Goal: Contribute content: Contribute content

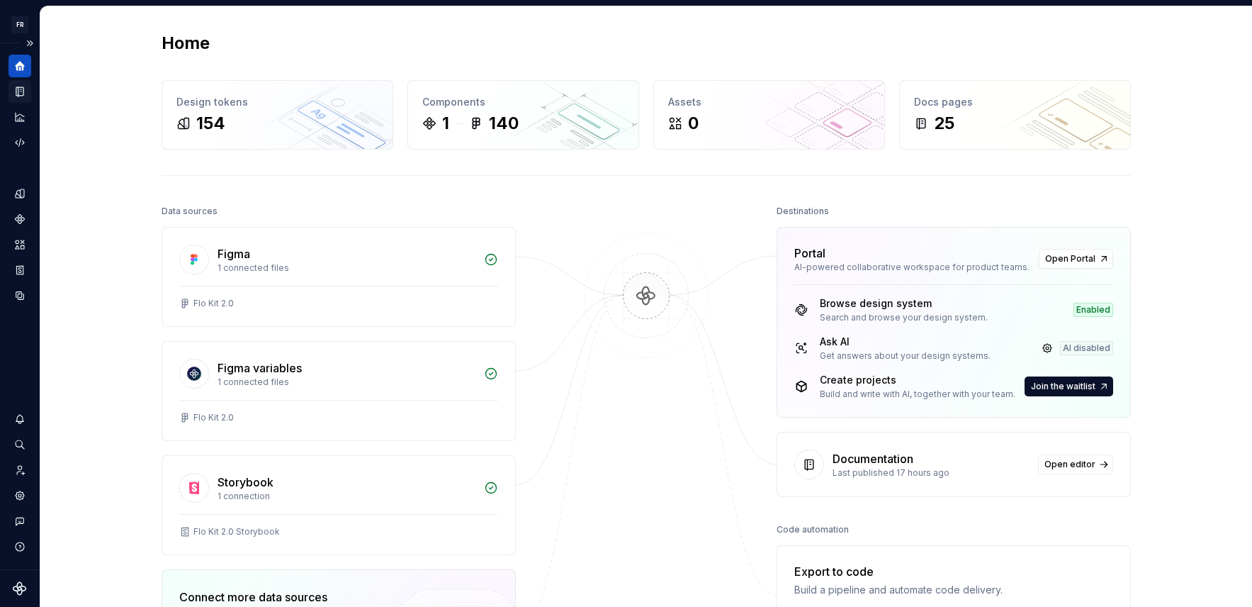
click at [26, 92] on div "Documentation" at bounding box center [20, 91] width 23 height 23
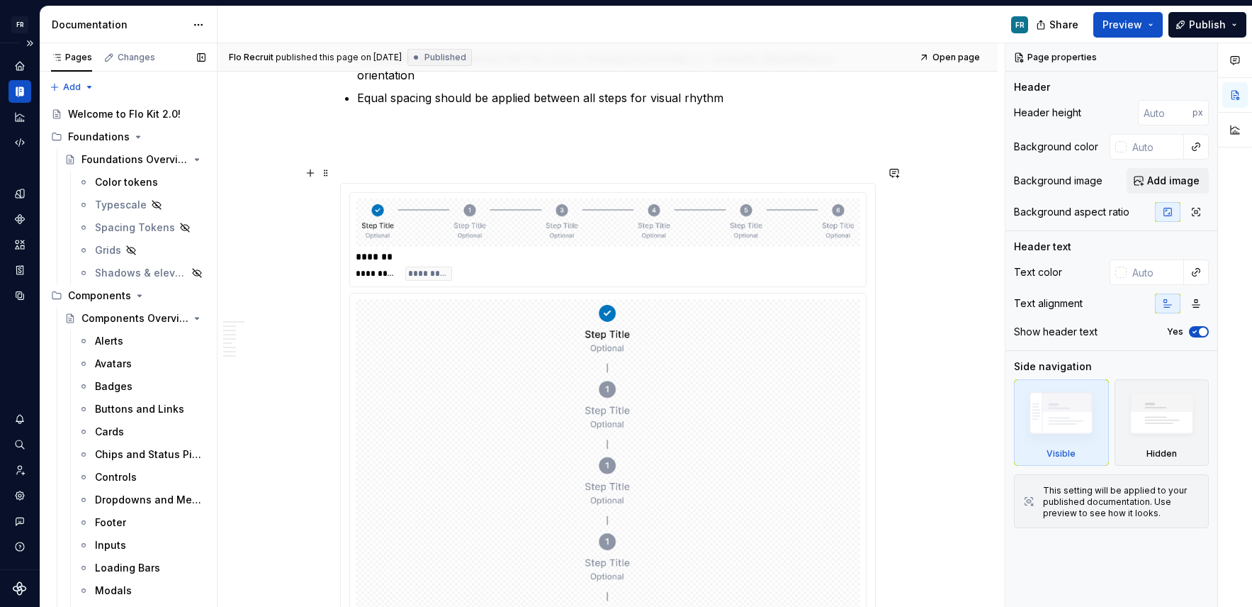
scroll to position [1654, 0]
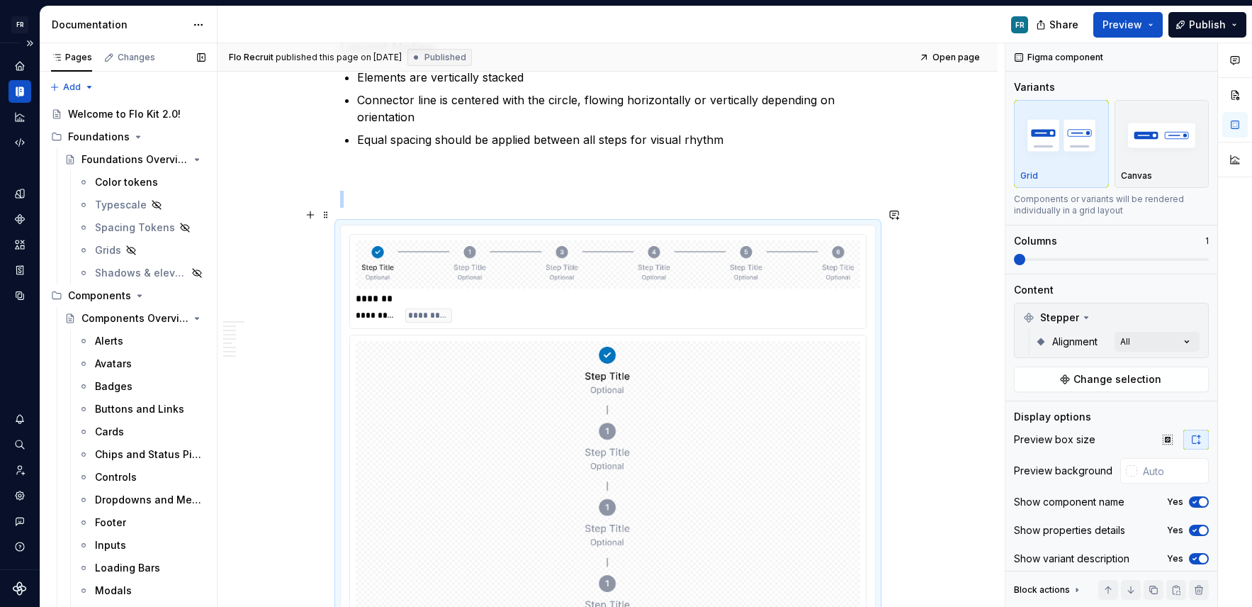
click at [536, 291] on div "*******" at bounding box center [608, 298] width 505 height 14
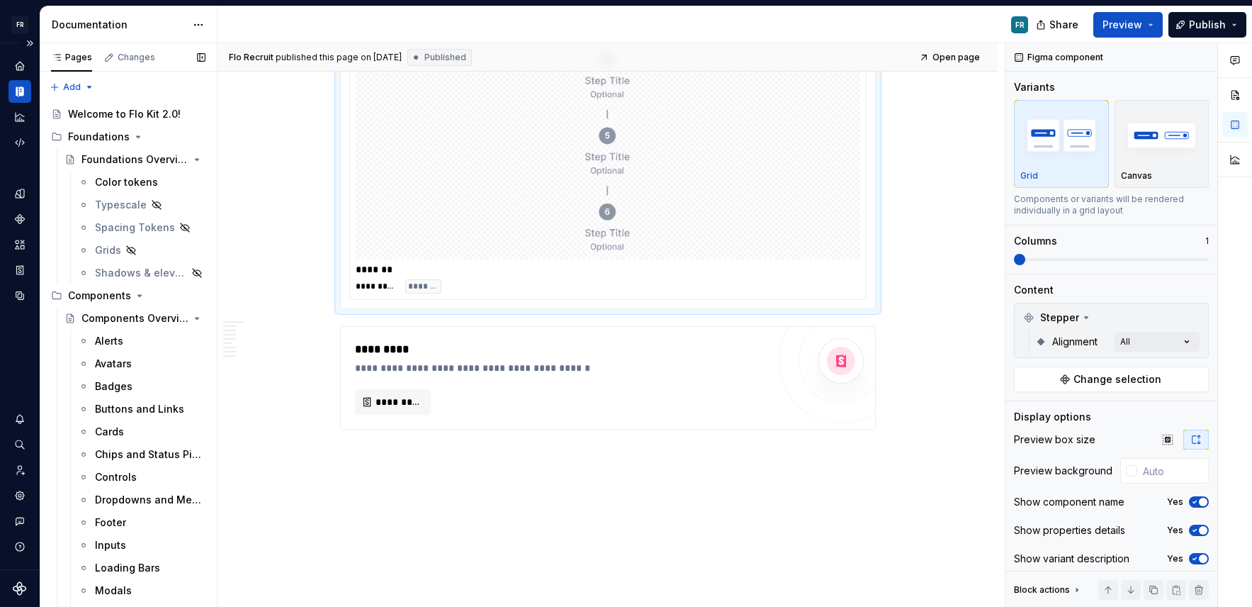
scroll to position [2182, 0]
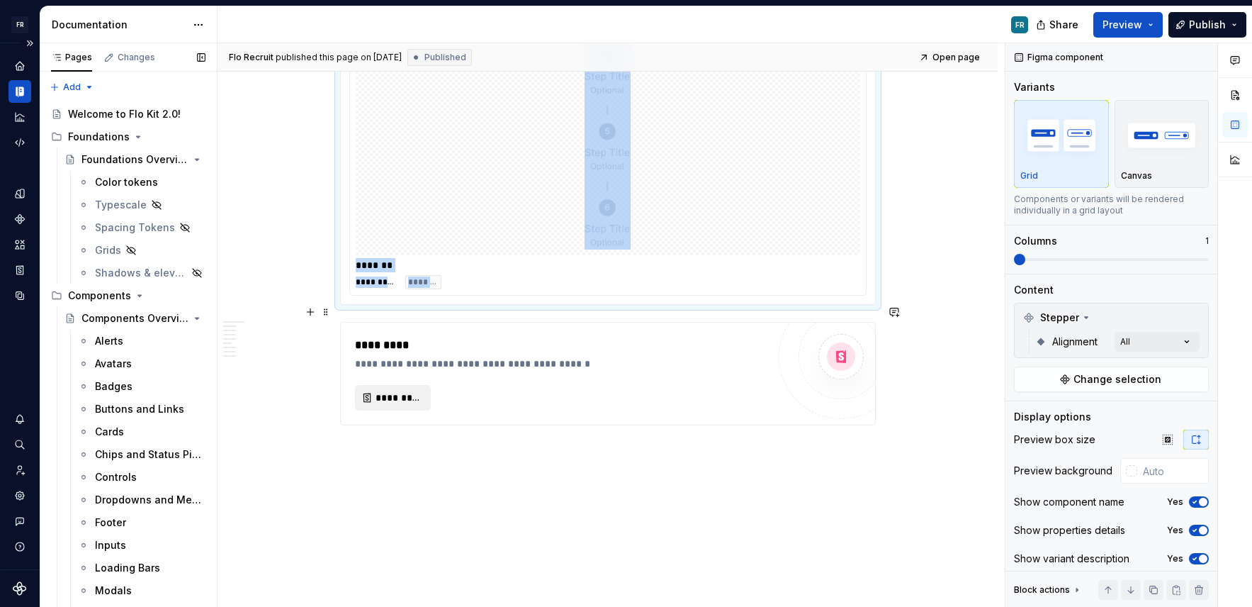
click at [377, 385] on button "*********" at bounding box center [393, 398] width 76 height 26
type textarea "*"
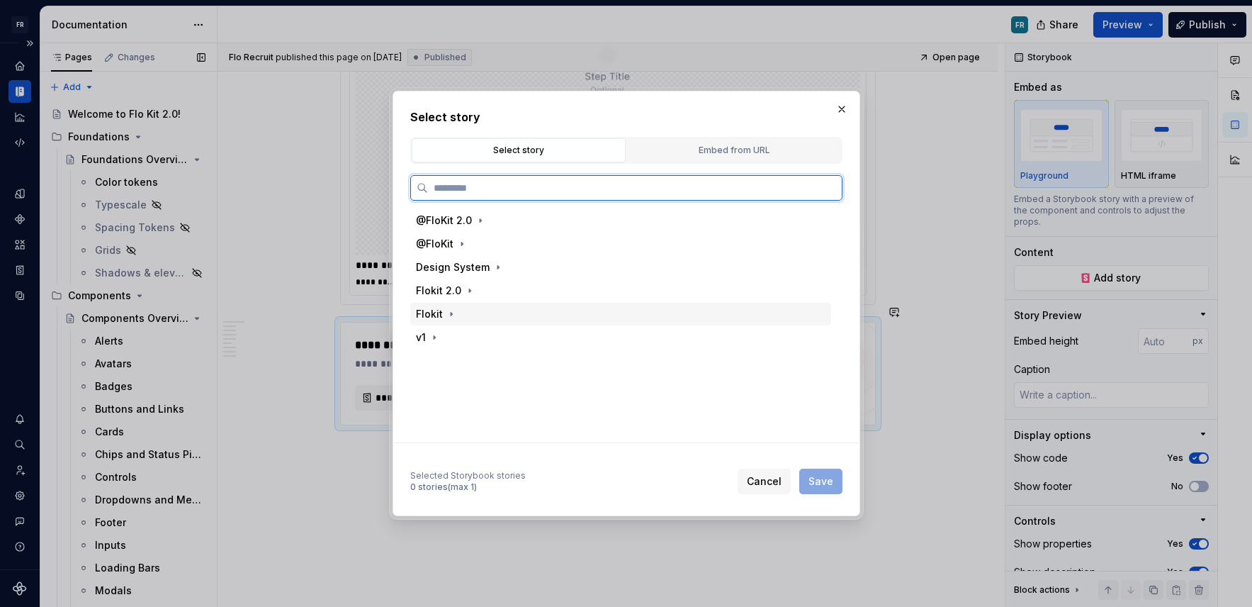
paste input "**********"
type input "**********"
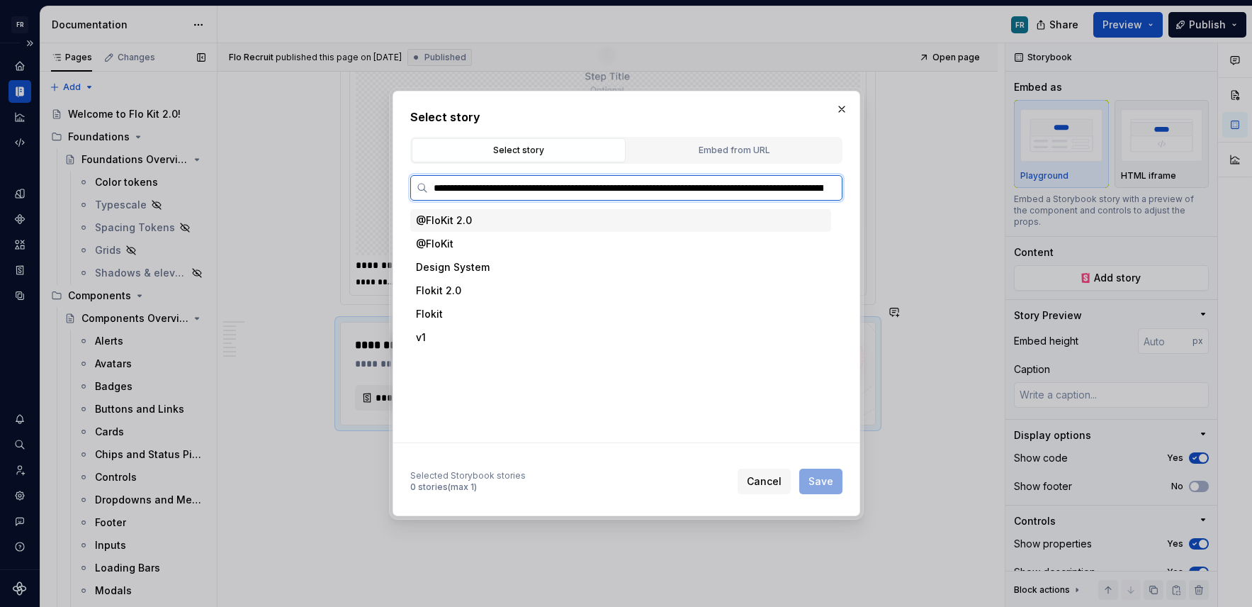
scroll to position [0, 223]
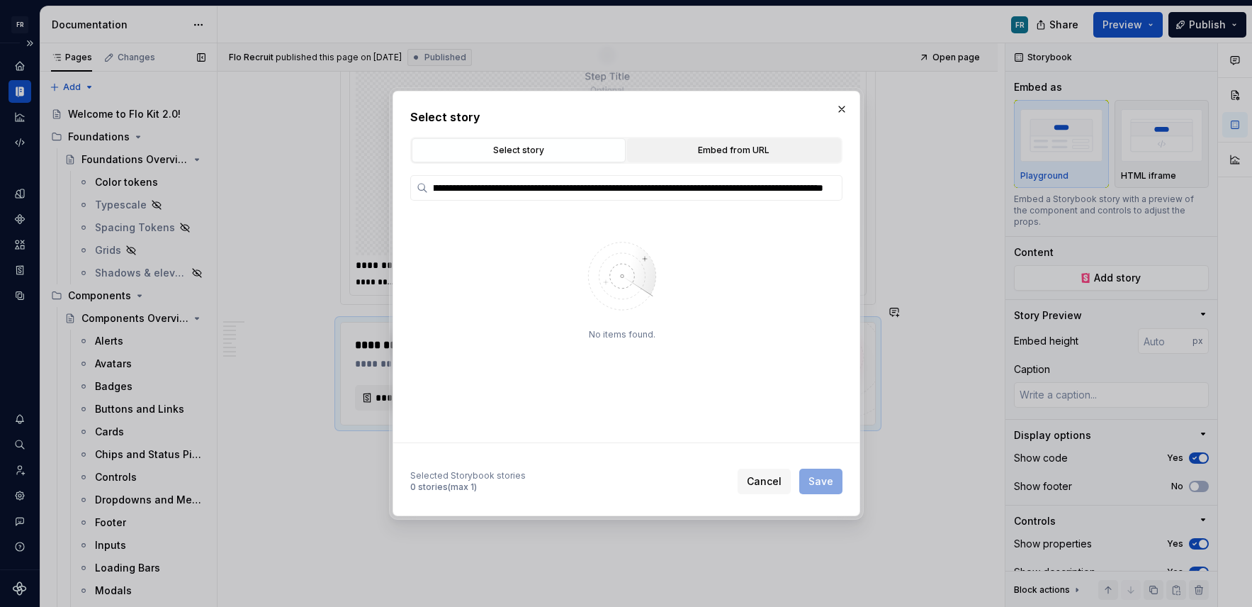
click at [814, 153] on div "Embed from URL" at bounding box center [734, 150] width 204 height 14
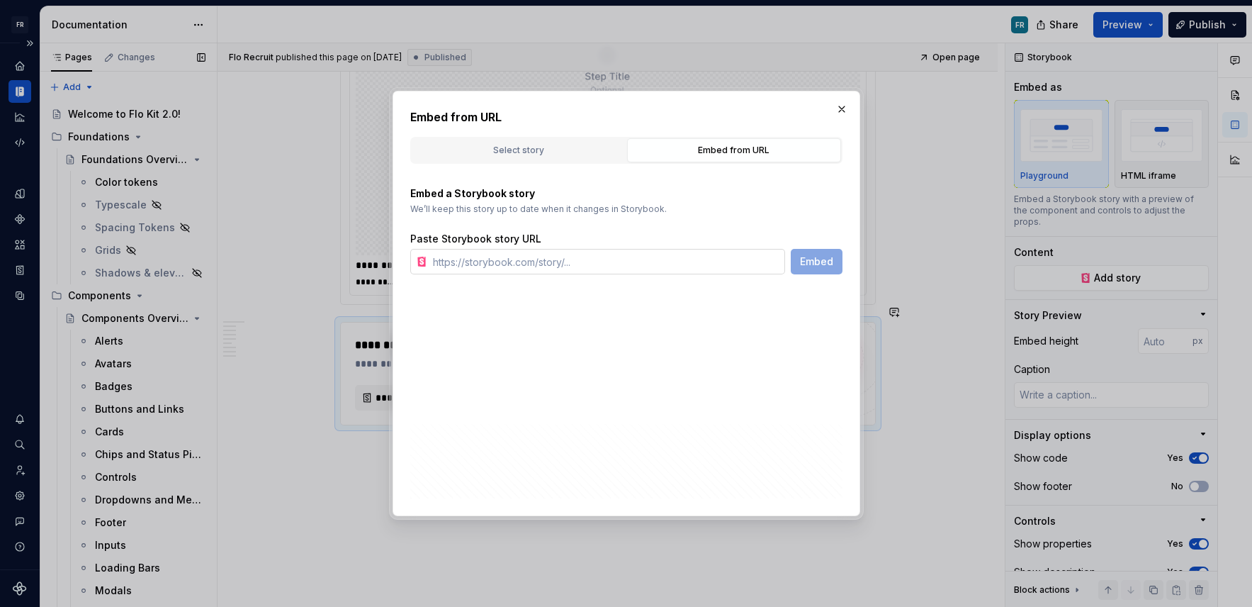
click at [627, 275] on div "**********" at bounding box center [627, 303] width 468 height 425
click at [626, 264] on input "text" at bounding box center [606, 262] width 358 height 26
paste input "[URL][DOMAIN_NAME]"
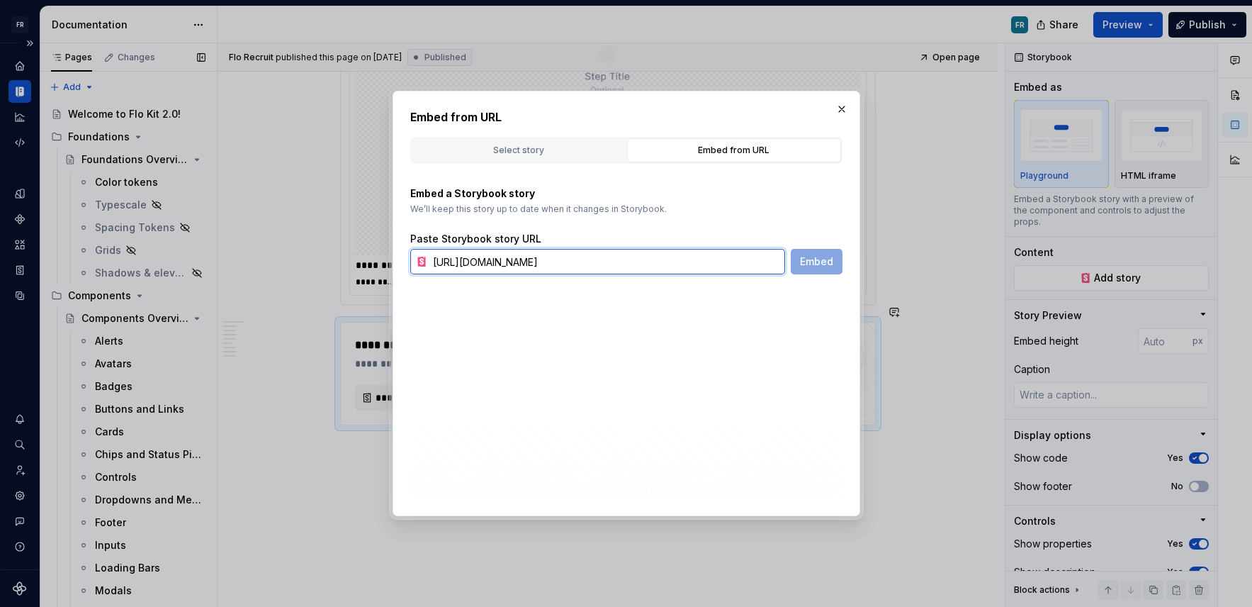
scroll to position [0, 266]
type input "[URL][DOMAIN_NAME]"
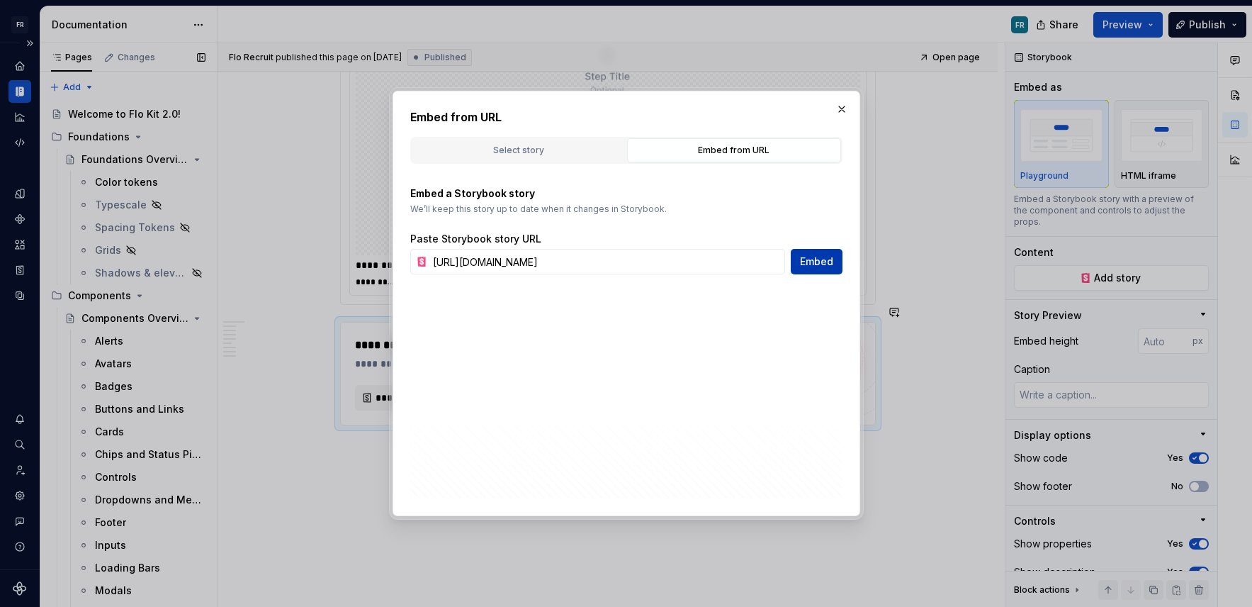
click at [825, 260] on span "Embed" at bounding box center [816, 261] width 33 height 14
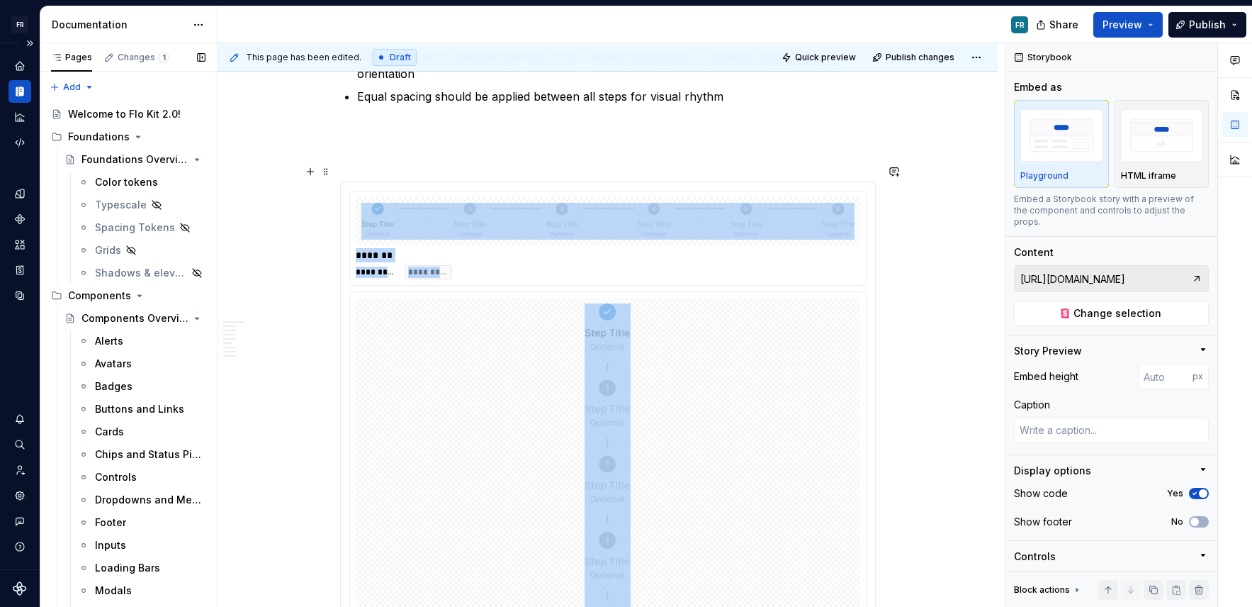
scroll to position [1693, 0]
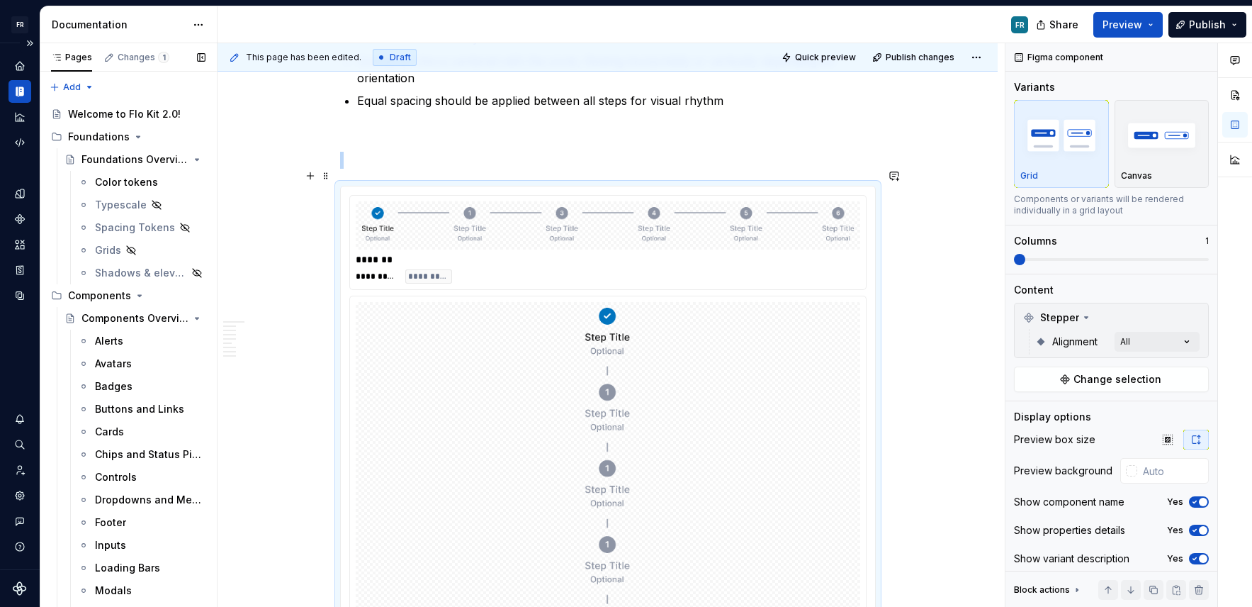
click at [821, 269] on div "**********" at bounding box center [608, 276] width 505 height 14
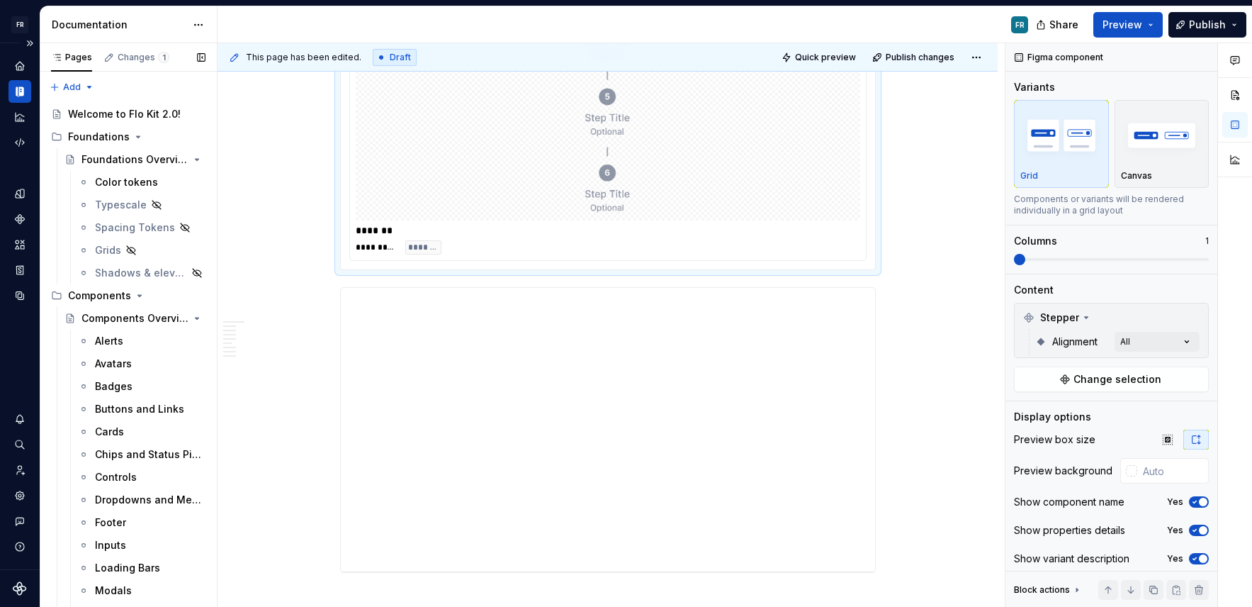
scroll to position [2364, 0]
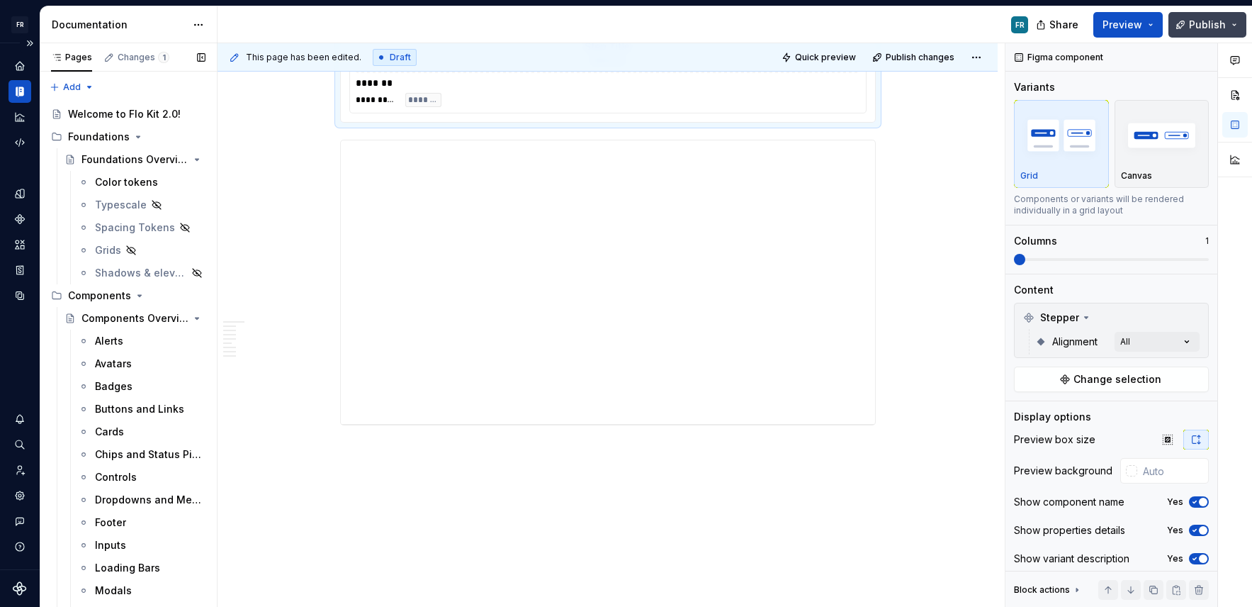
click at [1204, 28] on span "Publish" at bounding box center [1207, 25] width 37 height 14
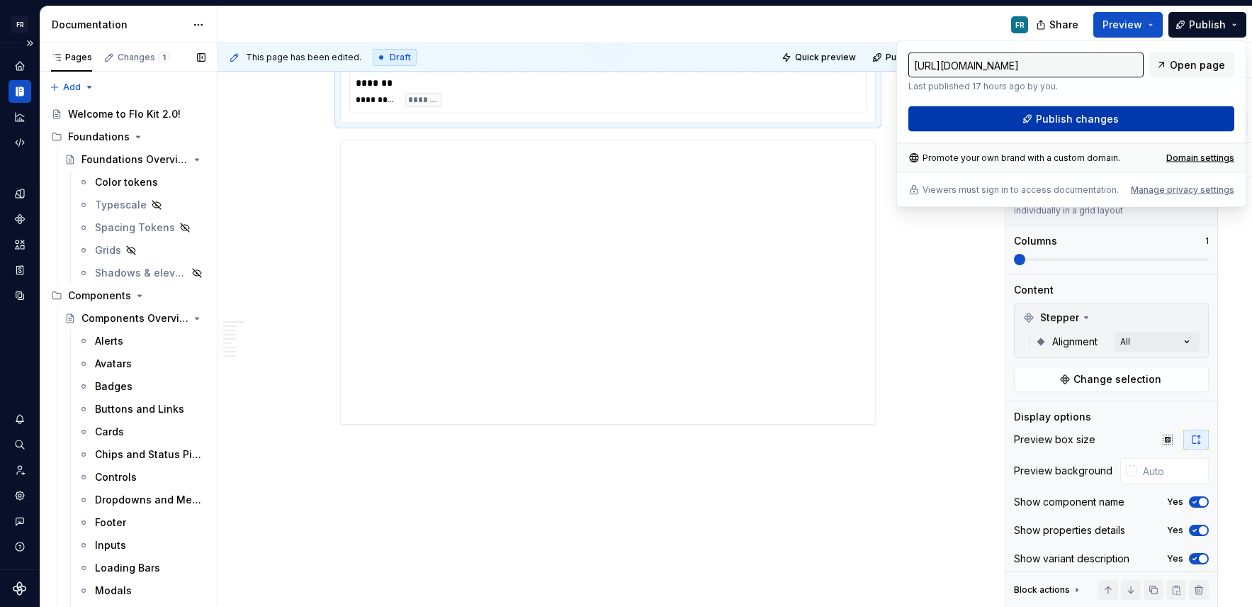
click at [1095, 111] on button "Publish changes" at bounding box center [1072, 119] width 326 height 26
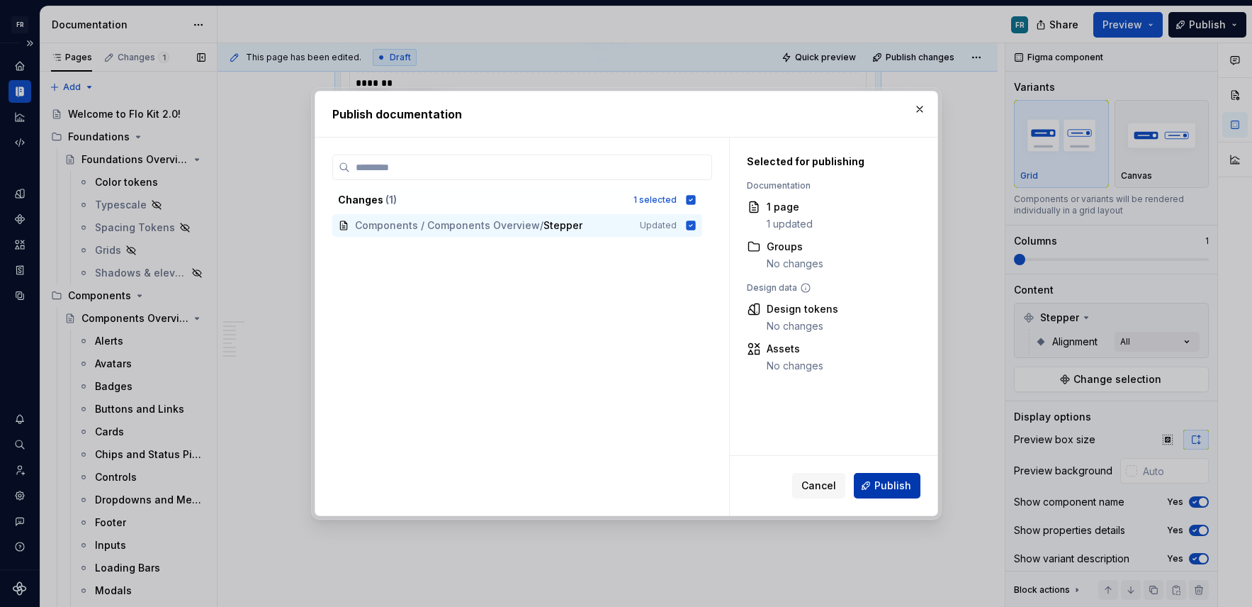
click at [899, 497] on button "Publish" at bounding box center [887, 486] width 67 height 26
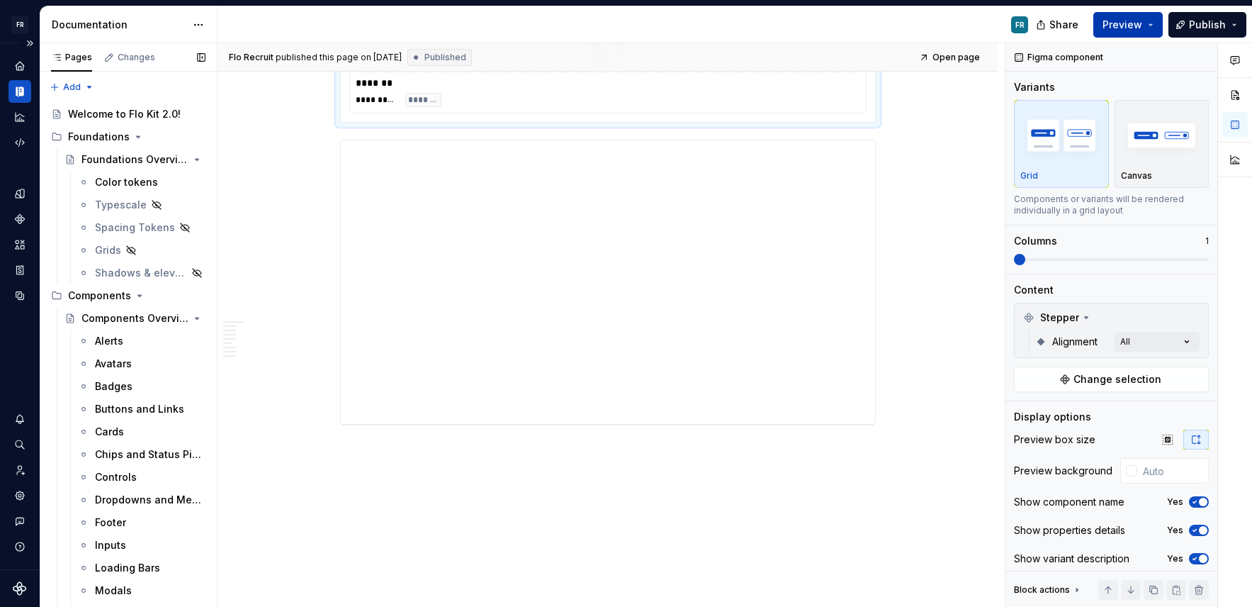
click at [1126, 20] on span "Preview" at bounding box center [1123, 25] width 40 height 14
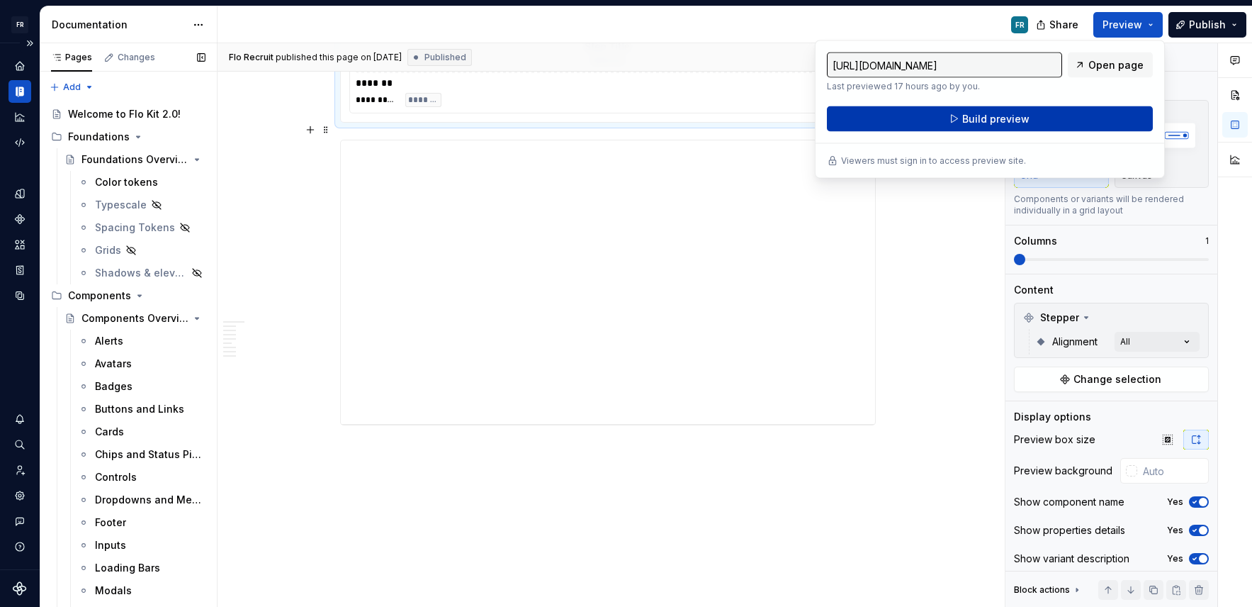
click at [989, 118] on span "Build preview" at bounding box center [995, 119] width 67 height 14
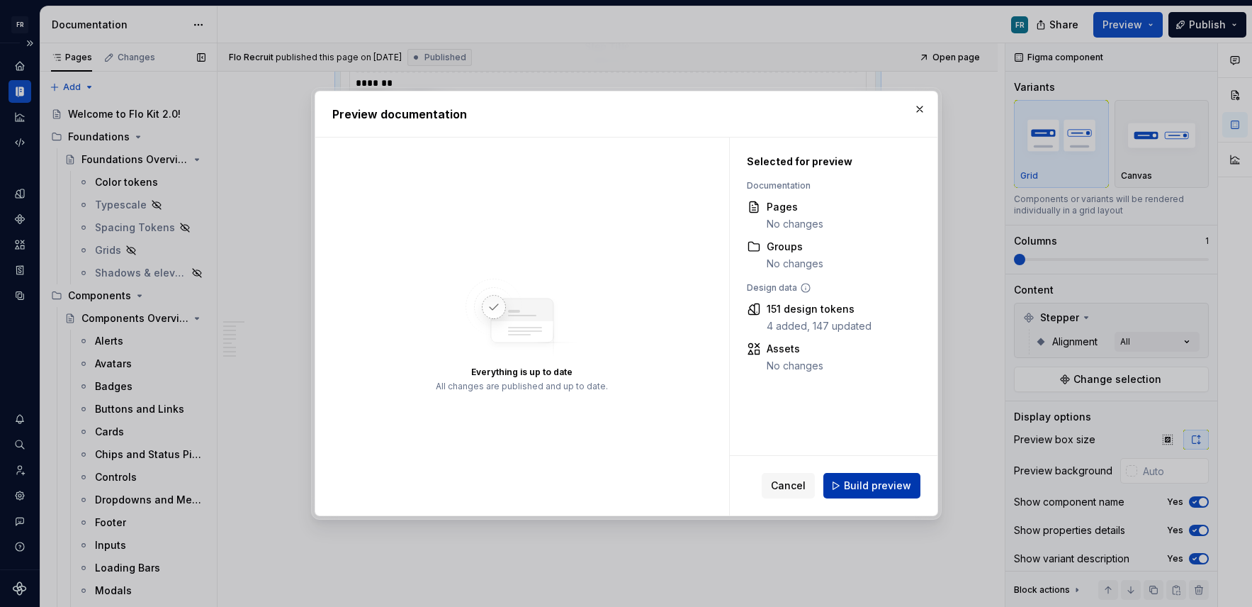
click at [865, 480] on span "Build preview" at bounding box center [877, 485] width 67 height 14
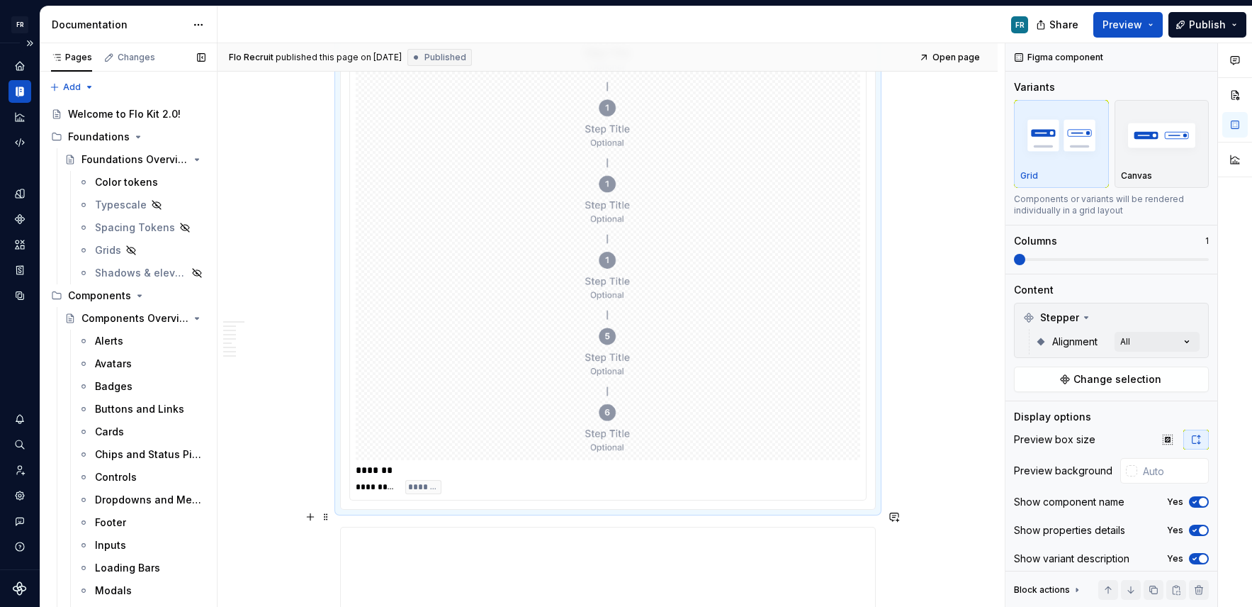
scroll to position [1976, 0]
click at [639, 130] on div at bounding box center [608, 240] width 505 height 443
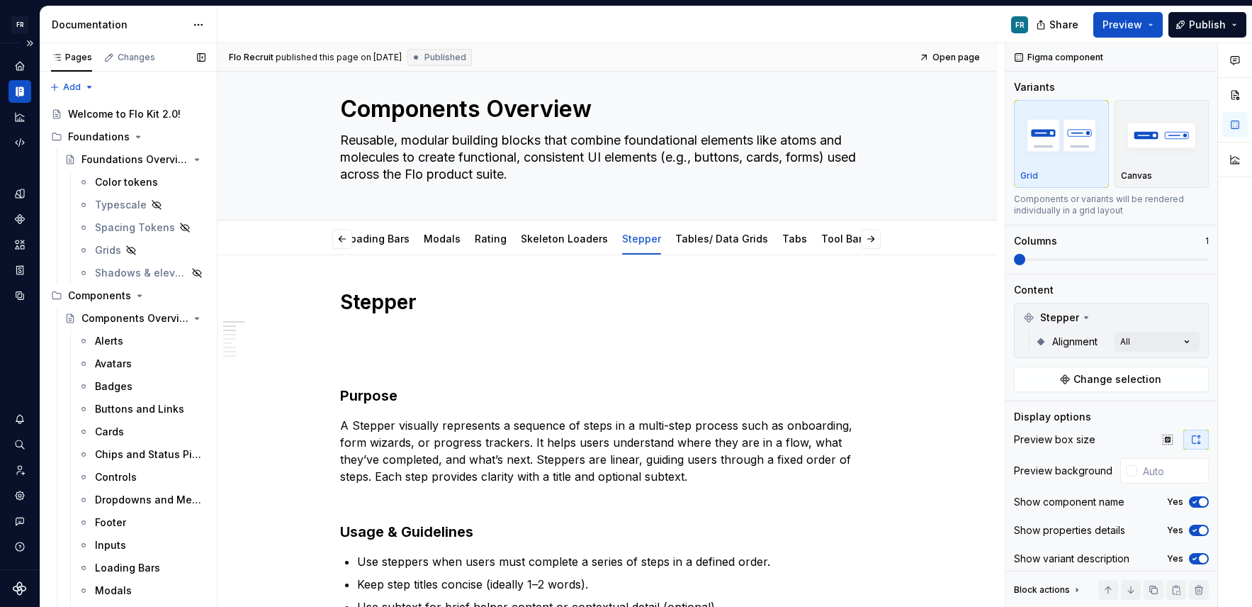
scroll to position [0, 0]
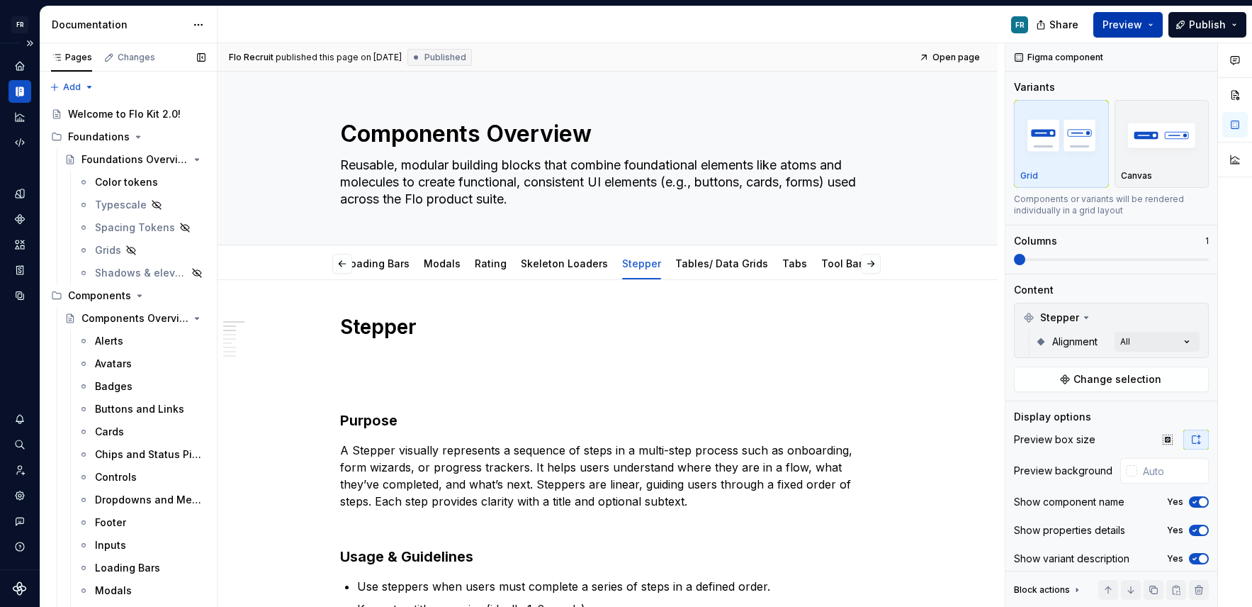
click at [1119, 28] on span "Preview" at bounding box center [1123, 25] width 40 height 14
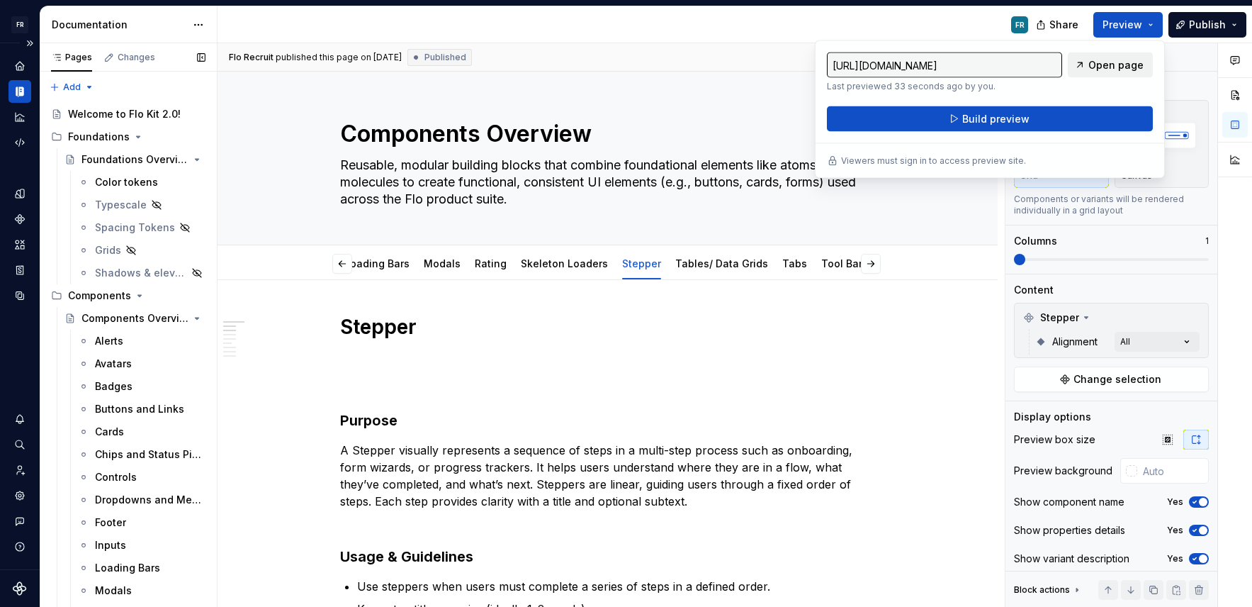
click at [1144, 62] on link "Open page" at bounding box center [1110, 65] width 85 height 26
type textarea "*"
